Goal: Information Seeking & Learning: Learn about a topic

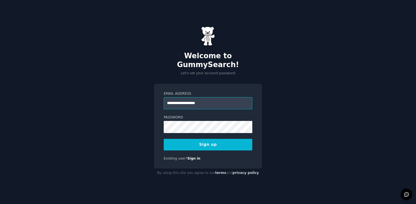
type input "**********"
click at [217, 142] on button "Sign up" at bounding box center [208, 145] width 89 height 12
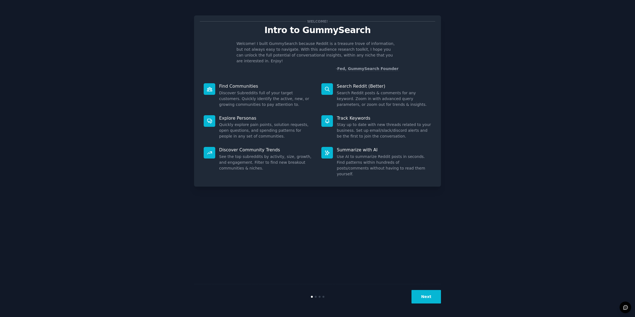
click at [309, 51] on p "Welcome! I built GummySearch because Reddit is a treasure trove of information,…" at bounding box center [317, 52] width 162 height 23
copy p "audience"
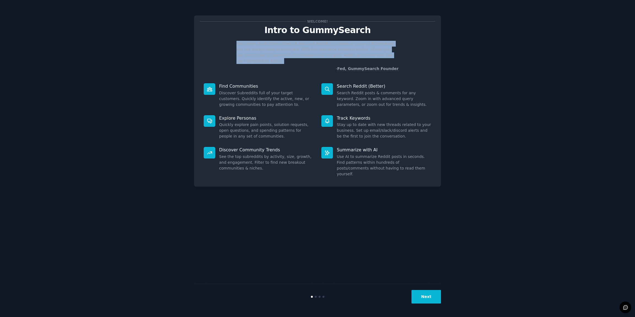
click at [309, 51] on p "Welcome! I built GummySearch because Reddit is a treasure trove of information,…" at bounding box center [317, 52] width 162 height 23
copy p "Welcome! I built GummySearch because Reddit is a treasure trove of information,…"
click at [416, 203] on button "Next" at bounding box center [425, 296] width 29 height 13
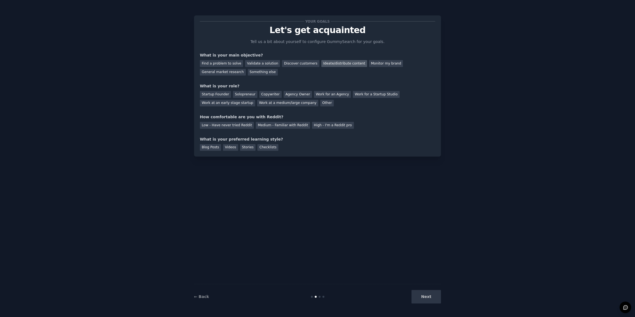
click at [331, 63] on div "Ideate/distribute content" at bounding box center [344, 63] width 46 height 7
click at [272, 96] on div "Copywriter" at bounding box center [270, 94] width 22 height 7
click at [215, 125] on div "Low - Have never tried Reddit" at bounding box center [227, 125] width 54 height 7
click at [272, 126] on div "Medium - Familiar with Reddit" at bounding box center [283, 125] width 54 height 7
click at [214, 150] on div "Blog Posts" at bounding box center [210, 147] width 21 height 7
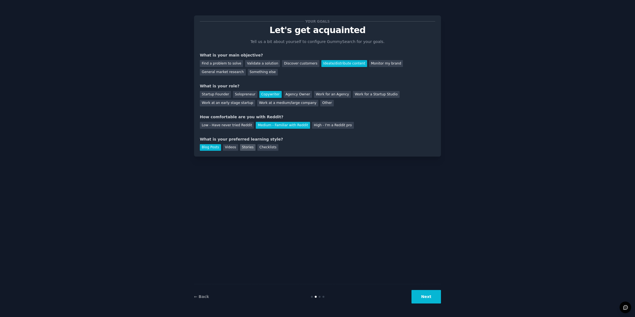
click at [242, 146] on div "Stories" at bounding box center [247, 147] width 15 height 7
click at [213, 148] on div "Blog Posts" at bounding box center [210, 147] width 21 height 7
click at [416, 203] on button "Next" at bounding box center [425, 296] width 29 height 13
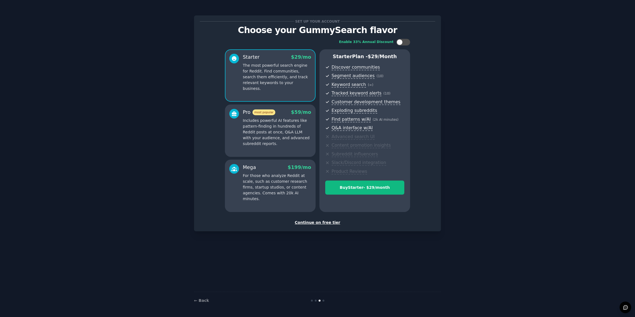
click at [322, 203] on div "Continue on free tier" at bounding box center [317, 223] width 235 height 6
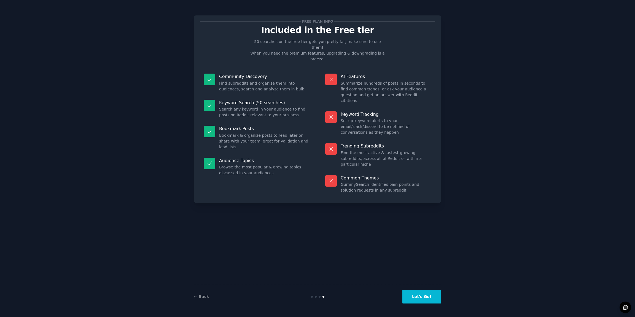
click at [416, 203] on button "Let's Go!" at bounding box center [421, 296] width 39 height 13
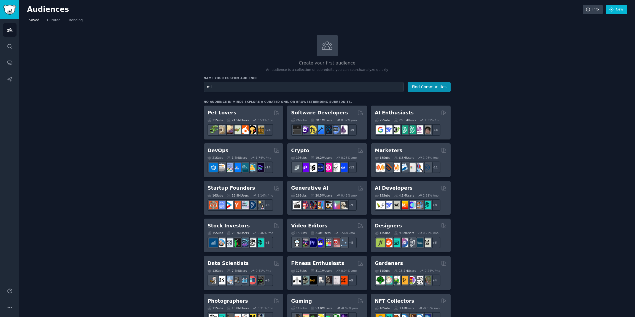
type input "m"
type input "mikolo"
click at [407, 82] on button "Find Communities" at bounding box center [428, 87] width 43 height 10
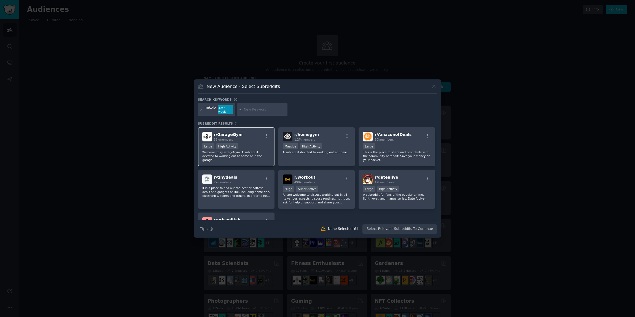
click at [255, 153] on p "Welcome to r/GarageGym. A subreddit devoted to working out at home or in the ga…" at bounding box center [236, 156] width 68 height 12
click at [416, 203] on button "Create Audience" at bounding box center [419, 228] width 36 height 9
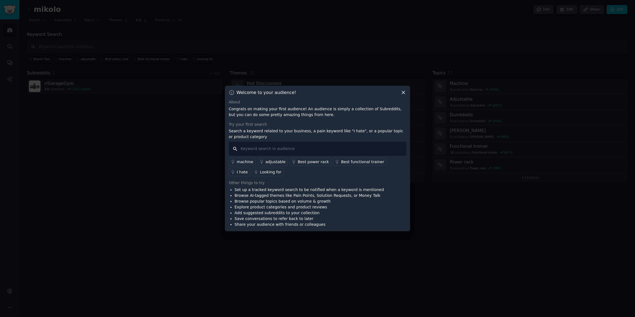
click at [295, 150] on input "text" at bounding box center [317, 149] width 177 height 14
type input "mikolo"
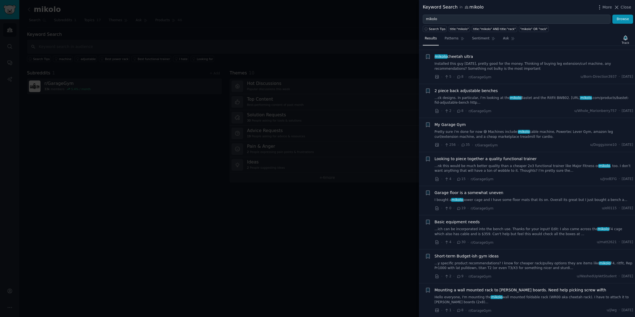
scroll to position [640, 0]
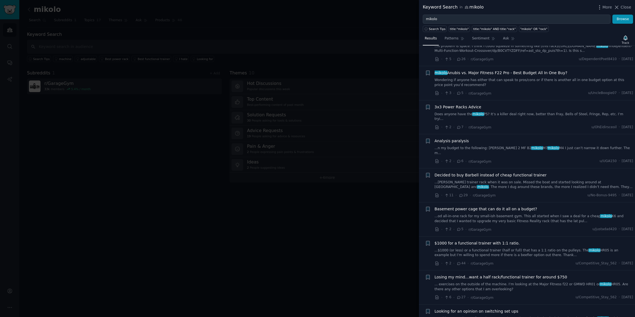
click at [416, 138] on span "Analysis paralysis" at bounding box center [451, 141] width 34 height 6
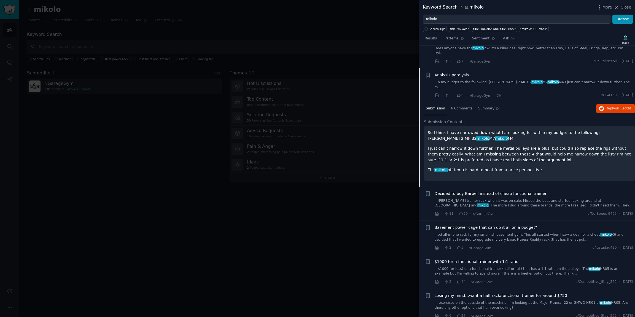
scroll to position [713, 0]
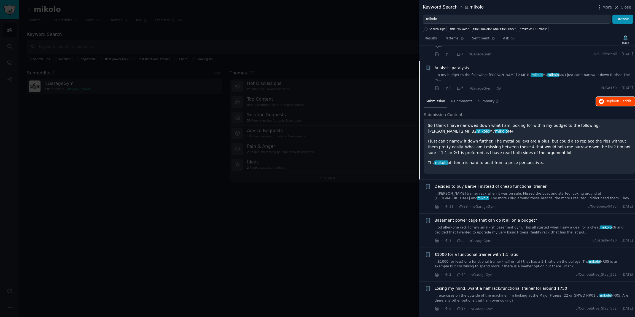
click at [416, 99] on span "on Reddit" at bounding box center [623, 101] width 16 height 4
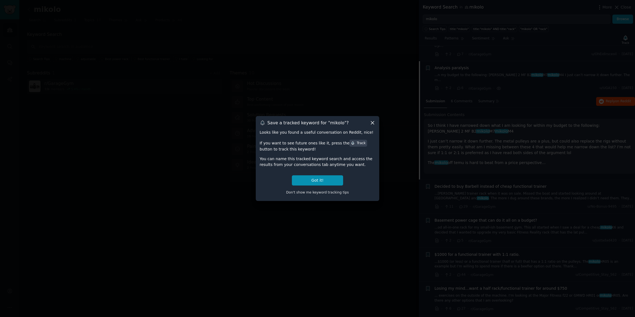
click at [372, 125] on icon at bounding box center [372, 123] width 6 height 6
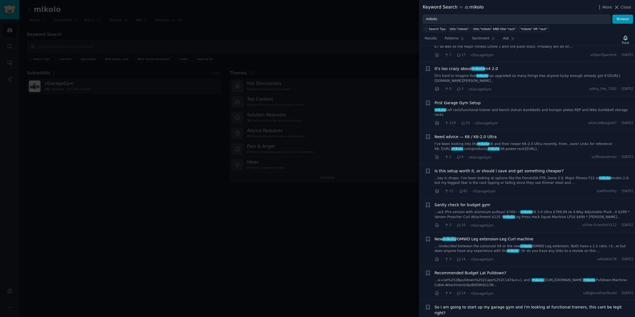
scroll to position [0, 0]
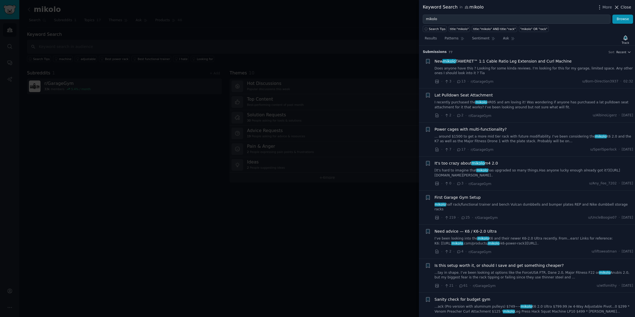
click at [416, 6] on span "Close" at bounding box center [625, 7] width 10 height 6
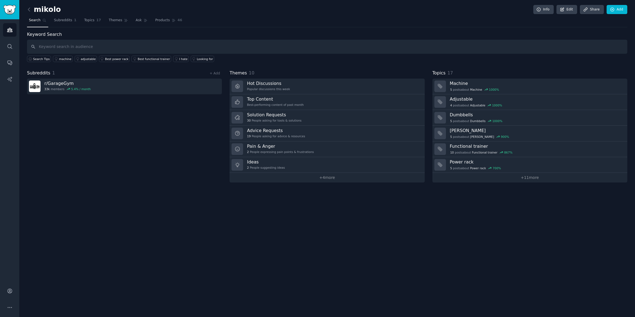
click at [316, 203] on div "mikolo Info Edit Share Add Search Subreddits 1 Topics 17 Themes Ask Products 46…" at bounding box center [326, 158] width 615 height 317
click at [278, 87] on div "Popular discussions this week" at bounding box center [268, 89] width 43 height 4
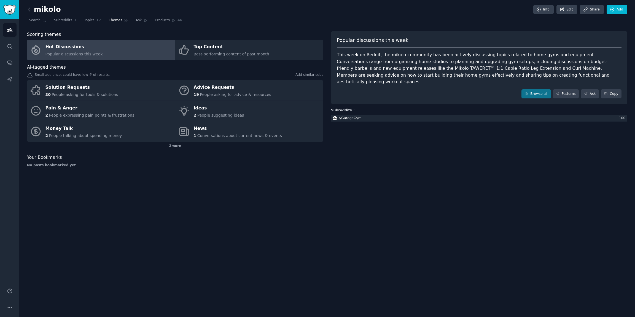
click at [381, 64] on div "This week on Reddit, the mikolo community has been actively discussing topics r…" at bounding box center [479, 69] width 285 height 34
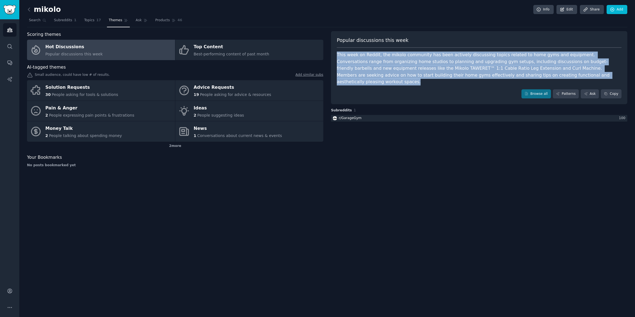
click at [381, 64] on div "This week on Reddit, the mikolo community has been actively discussing topics r…" at bounding box center [479, 69] width 285 height 34
copy div "This week on Reddit, the mikolo community has been actively discussing topics r…"
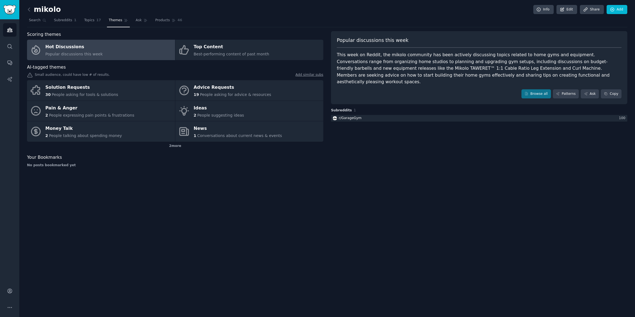
click at [416, 156] on div "Popular discussions this week This week on Reddit, the mikolo community has bee…" at bounding box center [479, 101] width 296 height 140
click at [416, 89] on link "Browse all" at bounding box center [535, 93] width 29 height 9
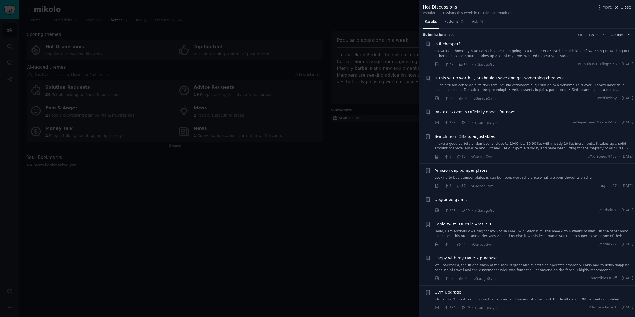
click at [416, 8] on span "Close" at bounding box center [625, 7] width 10 height 6
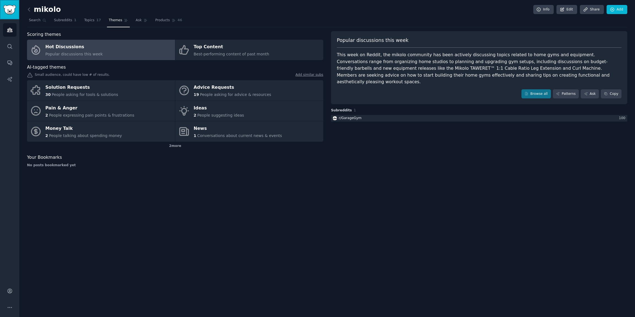
click at [14, 11] on img "Sidebar" at bounding box center [9, 10] width 13 height 10
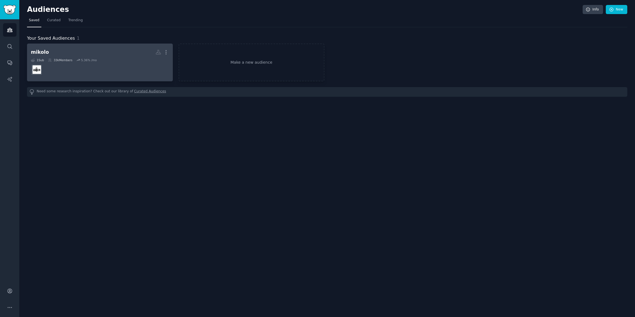
click at [91, 68] on dd at bounding box center [100, 69] width 138 height 15
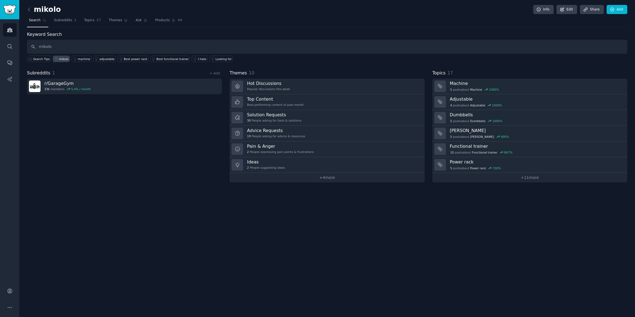
type input "mikolo"
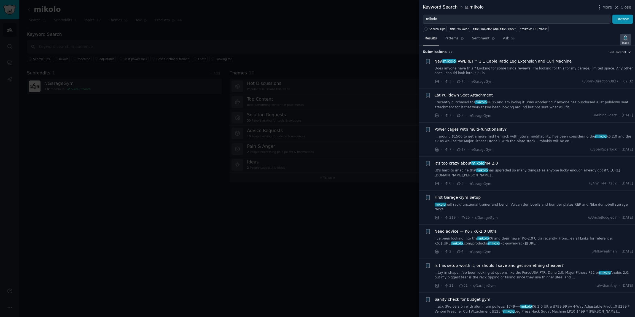
click at [416, 38] on icon "button" at bounding box center [625, 38] width 4 height 4
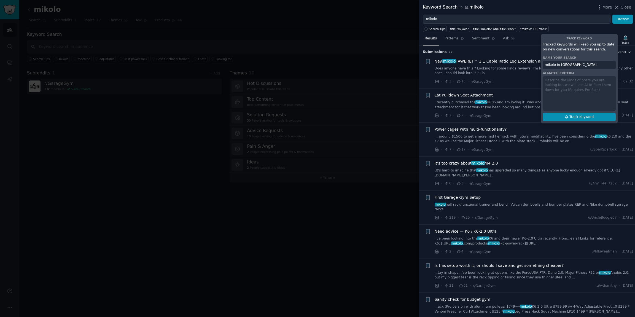
click at [416, 117] on span "Track Keyword" at bounding box center [581, 117] width 24 height 5
type input "mikolo in mikolo"
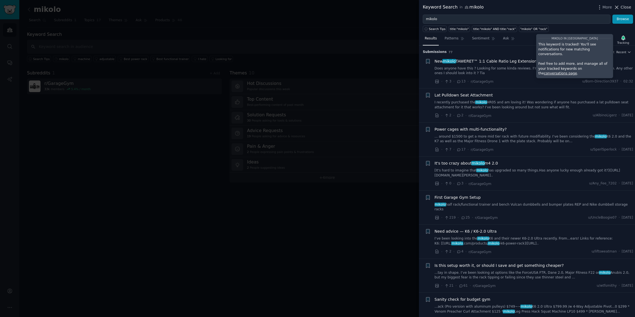
click at [416, 8] on span "Close" at bounding box center [625, 7] width 10 height 6
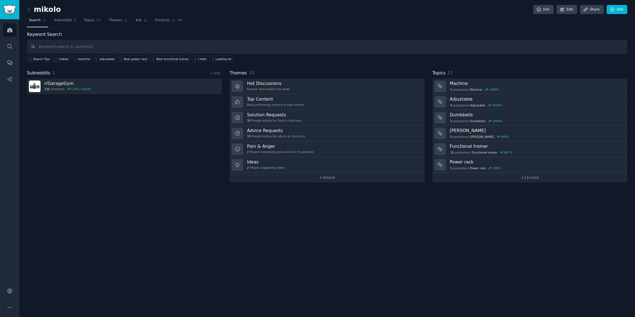
click at [351, 203] on div "mikolo Info Edit Share Add Search Subreddits 1 Topics 17 Themes Ask Products 46…" at bounding box center [326, 158] width 615 height 317
drag, startPoint x: 104, startPoint y: 49, endPoint x: 109, endPoint y: 52, distance: 4.9
click at [104, 49] on input "text" at bounding box center [327, 47] width 600 height 14
type input "recumbent bike"
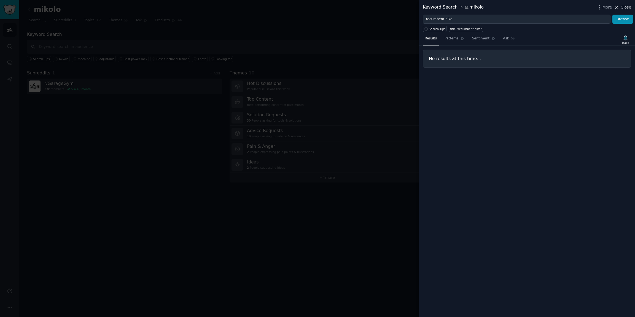
click at [416, 9] on icon at bounding box center [616, 7] width 6 height 6
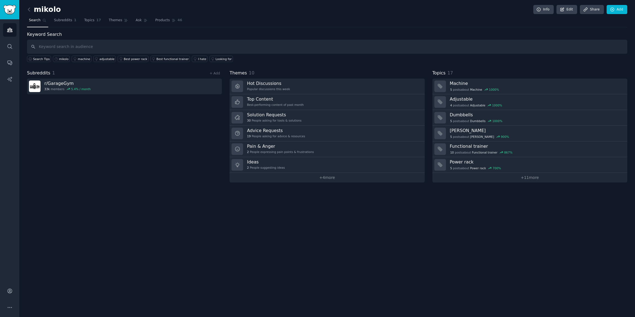
click at [37, 13] on h2 "mikolo" at bounding box center [44, 9] width 34 height 9
click at [29, 12] on icon at bounding box center [29, 10] width 6 height 6
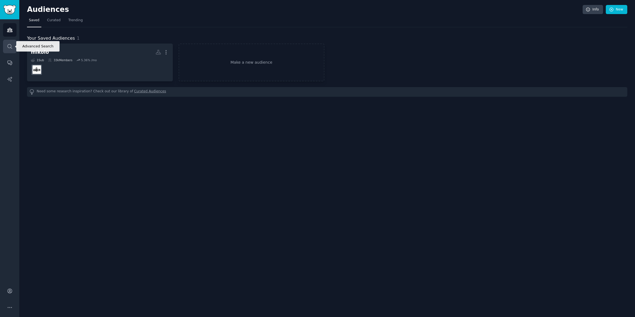
click at [12, 47] on icon "Sidebar" at bounding box center [10, 47] width 6 height 6
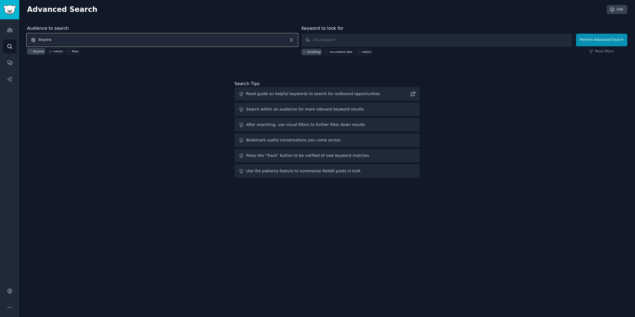
click at [185, 40] on span "Anyone" at bounding box center [162, 40] width 270 height 13
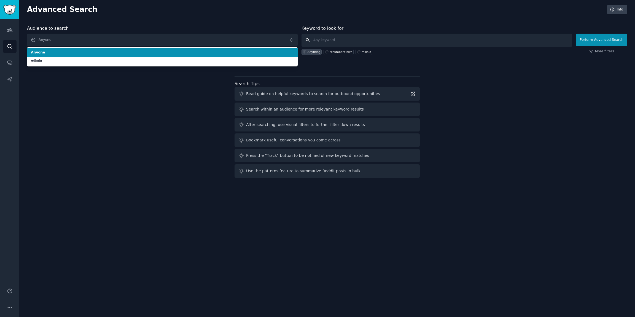
click at [334, 38] on input "text" at bounding box center [436, 40] width 270 height 13
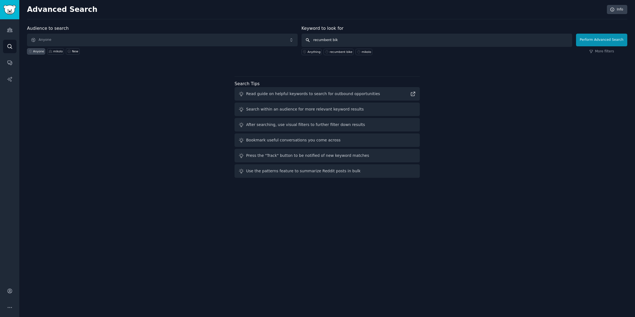
type input "recumbent bike"
click button "Perform Advanced Search" at bounding box center [601, 40] width 51 height 13
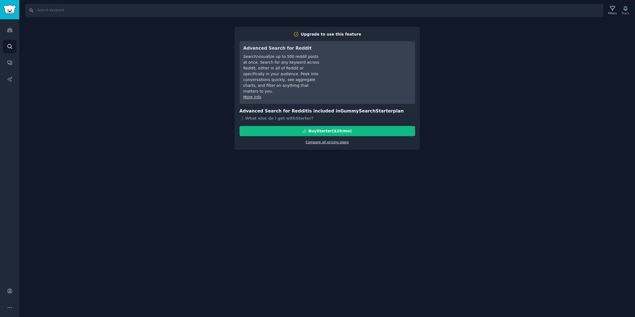
click at [333, 140] on link "Compare all pricing plans" at bounding box center [326, 142] width 43 height 4
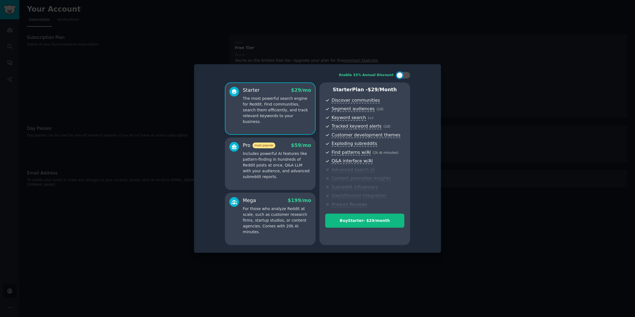
click at [289, 170] on p "Includes powerful AI features like pattern-finding in hundreds of Reddit posts …" at bounding box center [277, 165] width 68 height 29
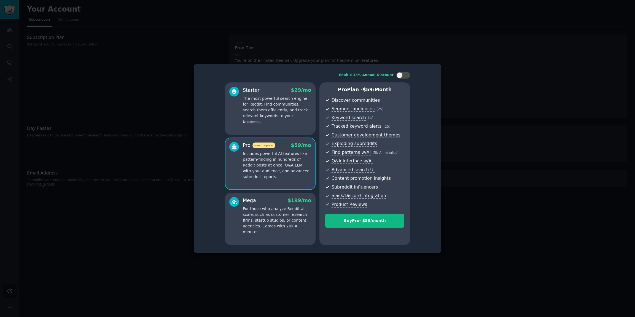
click at [416, 173] on div at bounding box center [317, 158] width 635 height 317
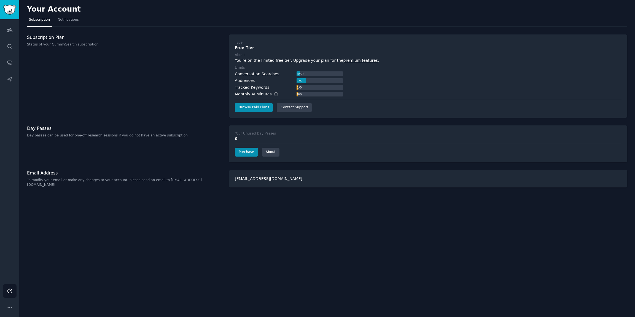
drag, startPoint x: 341, startPoint y: 225, endPoint x: 331, endPoint y: 220, distance: 10.8
click at [341, 203] on div "Your Account Subscription Notifications Subscription Plan Status of your GummyS…" at bounding box center [326, 158] width 615 height 317
click at [310, 75] on div "4 / 50" at bounding box center [319, 73] width 46 height 5
click at [301, 81] on div "1 / 5" at bounding box center [299, 80] width 6 height 5
click at [118, 137] on p "Day passes can be used for one-off research sessions if you do not have an acti…" at bounding box center [125, 135] width 196 height 5
